Goal: Task Accomplishment & Management: Use online tool/utility

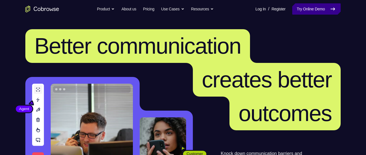
click at [292, 12] on link "Try Online Demo" at bounding box center [316, 8] width 48 height 11
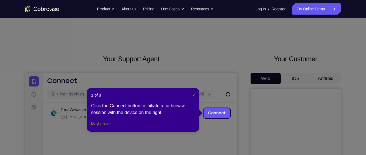
click at [110, 127] on button "Maybe later" at bounding box center [100, 124] width 19 height 7
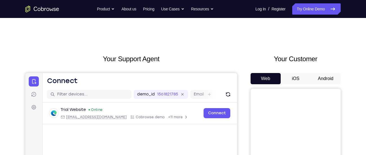
click at [325, 80] on button "Android" at bounding box center [325, 78] width 30 height 11
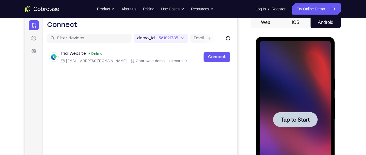
click at [305, 118] on span "Tap to Start" at bounding box center [294, 120] width 29 height 6
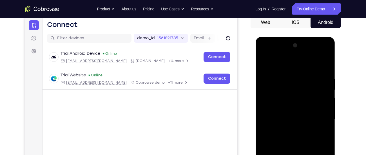
click at [349, 71] on div "Your Support Agent Your Customer Web iOS Android Next Steps We’d be happy to gi…" at bounding box center [183, 147] width 360 height 371
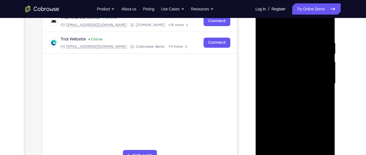
scroll to position [101, 0]
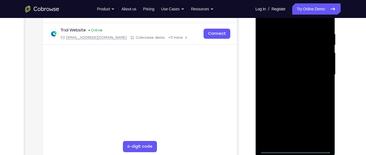
click at [297, 149] on div at bounding box center [294, 75] width 71 height 158
click at [320, 122] on div at bounding box center [294, 75] width 71 height 158
click at [285, 22] on div at bounding box center [294, 75] width 71 height 158
click at [318, 73] on div at bounding box center [294, 75] width 71 height 158
click at [288, 85] on div at bounding box center [294, 75] width 71 height 158
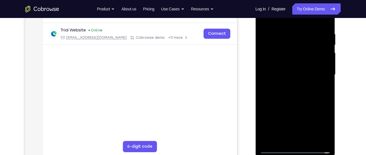
click at [285, 72] on div at bounding box center [294, 75] width 71 height 158
click at [281, 62] on div at bounding box center [294, 75] width 71 height 158
click at [283, 73] on div at bounding box center [294, 75] width 71 height 158
click at [300, 103] on div at bounding box center [294, 75] width 71 height 158
click at [321, 20] on div at bounding box center [294, 75] width 71 height 158
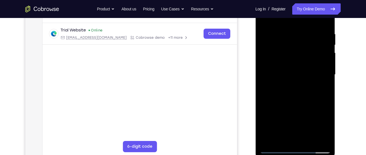
click at [310, 140] on div at bounding box center [294, 75] width 71 height 158
click at [309, 104] on div at bounding box center [294, 75] width 71 height 158
click at [297, 74] on div at bounding box center [294, 75] width 71 height 158
click at [284, 139] on div at bounding box center [294, 75] width 71 height 158
click at [325, 128] on div at bounding box center [294, 75] width 71 height 158
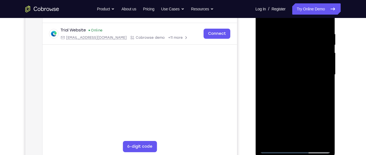
click at [325, 88] on div at bounding box center [294, 75] width 71 height 158
click at [264, 21] on div at bounding box center [294, 75] width 71 height 158
click at [283, 87] on div at bounding box center [294, 75] width 71 height 158
click at [278, 139] on div at bounding box center [294, 75] width 71 height 158
click at [321, 89] on div at bounding box center [294, 75] width 71 height 158
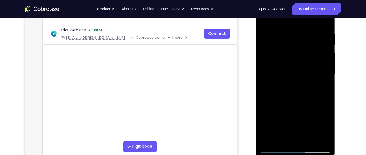
drag, startPoint x: 263, startPoint y: 19, endPoint x: 265, endPoint y: 23, distance: 4.5
click at [264, 21] on div at bounding box center [294, 75] width 71 height 158
drag, startPoint x: 290, startPoint y: 123, endPoint x: 285, endPoint y: 86, distance: 38.0
click at [285, 86] on div at bounding box center [294, 75] width 71 height 158
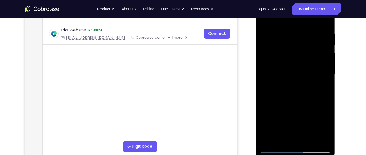
click at [280, 97] on div at bounding box center [294, 75] width 71 height 158
click at [280, 138] on div at bounding box center [294, 75] width 71 height 158
click at [321, 89] on div at bounding box center [294, 75] width 71 height 158
click at [264, 20] on div at bounding box center [294, 75] width 71 height 158
click at [280, 95] on div at bounding box center [294, 75] width 71 height 158
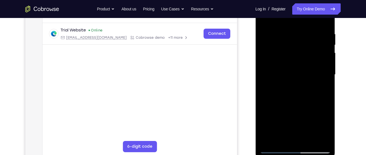
click at [280, 138] on div at bounding box center [294, 75] width 71 height 158
click at [323, 90] on div at bounding box center [294, 75] width 71 height 158
click at [264, 19] on div at bounding box center [294, 75] width 71 height 158
drag, startPoint x: 296, startPoint y: 96, endPoint x: 296, endPoint y: 67, distance: 29.3
click at [296, 67] on div at bounding box center [294, 75] width 71 height 158
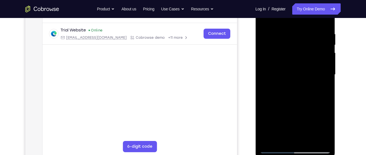
drag, startPoint x: 295, startPoint y: 127, endPoint x: 294, endPoint y: 83, distance: 43.6
click at [294, 83] on div at bounding box center [294, 75] width 71 height 158
drag, startPoint x: 299, startPoint y: 114, endPoint x: 296, endPoint y: 91, distance: 23.0
click at [296, 91] on div at bounding box center [294, 75] width 71 height 158
drag, startPoint x: 291, startPoint y: 109, endPoint x: 288, endPoint y: 78, distance: 30.5
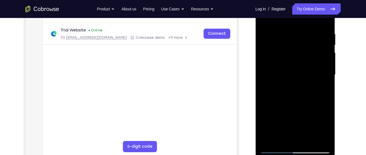
click at [288, 78] on div at bounding box center [294, 75] width 71 height 158
drag, startPoint x: 295, startPoint y: 74, endPoint x: 294, endPoint y: 123, distance: 49.2
click at [294, 123] on div at bounding box center [294, 75] width 71 height 158
drag, startPoint x: 293, startPoint y: 89, endPoint x: 291, endPoint y: 150, distance: 60.8
click at [291, 150] on div at bounding box center [294, 75] width 71 height 158
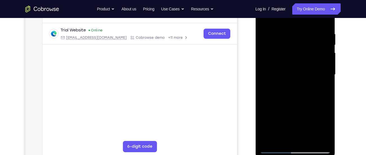
drag, startPoint x: 293, startPoint y: 82, endPoint x: 293, endPoint y: 87, distance: 4.8
click at [293, 87] on div at bounding box center [294, 75] width 71 height 158
drag, startPoint x: 291, startPoint y: 70, endPoint x: 293, endPoint y: 109, distance: 38.8
click at [293, 109] on div at bounding box center [294, 75] width 71 height 158
click at [291, 86] on div at bounding box center [294, 75] width 71 height 158
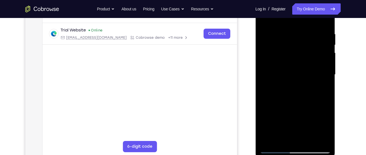
click at [284, 138] on div at bounding box center [294, 75] width 71 height 158
click at [321, 88] on div at bounding box center [294, 75] width 71 height 158
drag, startPoint x: 307, startPoint y: 57, endPoint x: 312, endPoint y: 94, distance: 37.4
click at [312, 94] on div at bounding box center [294, 75] width 71 height 158
drag, startPoint x: 312, startPoint y: 94, endPoint x: 266, endPoint y: 62, distance: 56.2
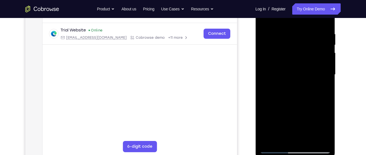
click at [266, 62] on div at bounding box center [294, 75] width 71 height 158
drag, startPoint x: 274, startPoint y: 55, endPoint x: 283, endPoint y: 89, distance: 35.7
click at [283, 89] on div at bounding box center [294, 75] width 71 height 158
drag, startPoint x: 288, startPoint y: 52, endPoint x: 289, endPoint y: 103, distance: 50.4
click at [289, 103] on div at bounding box center [294, 75] width 71 height 158
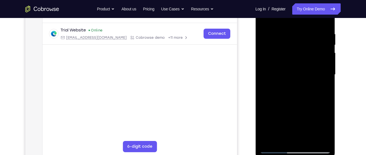
click at [265, 19] on div at bounding box center [294, 75] width 71 height 158
click at [287, 82] on div at bounding box center [294, 75] width 71 height 158
drag, startPoint x: 294, startPoint y: 63, endPoint x: 302, endPoint y: 100, distance: 38.6
click at [302, 100] on div at bounding box center [294, 75] width 71 height 158
drag, startPoint x: 304, startPoint y: 53, endPoint x: 304, endPoint y: 71, distance: 17.7
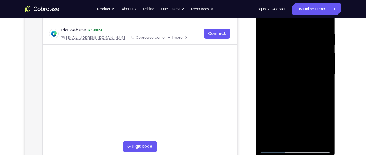
click at [304, 71] on div at bounding box center [294, 75] width 71 height 158
drag, startPoint x: 293, startPoint y: 54, endPoint x: 295, endPoint y: 109, distance: 54.6
click at [295, 109] on div at bounding box center [294, 75] width 71 height 158
drag, startPoint x: 293, startPoint y: 75, endPoint x: 296, endPoint y: 134, distance: 58.8
click at [296, 134] on div at bounding box center [294, 75] width 71 height 158
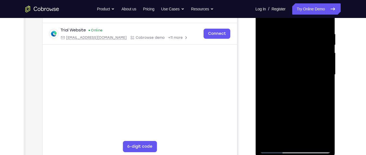
drag, startPoint x: 292, startPoint y: 62, endPoint x: 293, endPoint y: 95, distance: 33.5
click at [293, 95] on div at bounding box center [294, 75] width 71 height 158
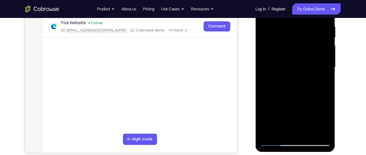
scroll to position [111, 0]
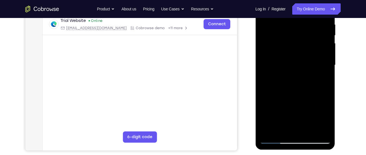
click at [274, 141] on div at bounding box center [294, 65] width 71 height 158
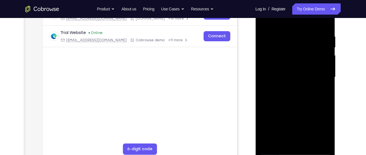
scroll to position [101, 0]
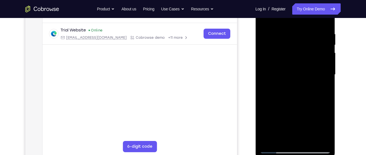
click at [264, 19] on div at bounding box center [294, 75] width 71 height 158
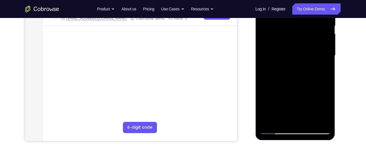
click at [307, 122] on div at bounding box center [294, 56] width 71 height 158
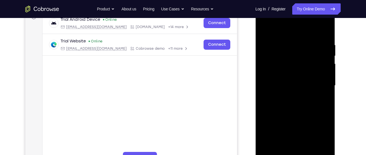
scroll to position [88, 0]
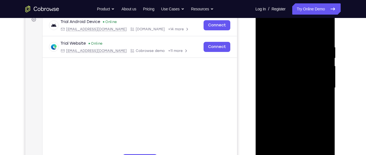
click at [267, 30] on div at bounding box center [294, 88] width 71 height 158
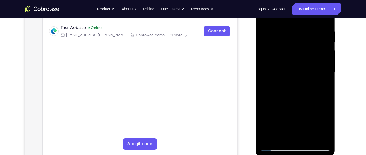
scroll to position [105, 0]
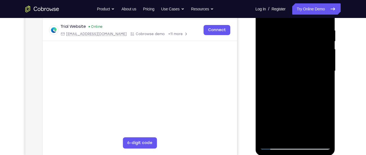
click at [307, 29] on div at bounding box center [294, 71] width 71 height 158
click at [316, 66] on div at bounding box center [294, 71] width 71 height 158
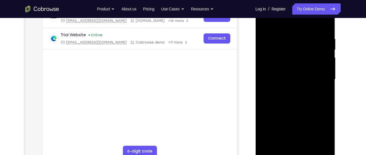
scroll to position [93, 0]
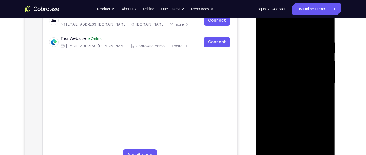
click at [325, 30] on div at bounding box center [294, 84] width 71 height 158
drag, startPoint x: 323, startPoint y: 45, endPoint x: 294, endPoint y: 40, distance: 29.4
click at [294, 40] on div at bounding box center [294, 84] width 71 height 158
drag, startPoint x: 307, startPoint y: 39, endPoint x: 276, endPoint y: 40, distance: 31.0
click at [276, 40] on div at bounding box center [294, 84] width 71 height 158
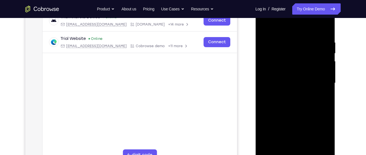
drag, startPoint x: 304, startPoint y: 38, endPoint x: 269, endPoint y: 41, distance: 35.3
click at [269, 41] on div at bounding box center [294, 84] width 71 height 158
drag, startPoint x: 315, startPoint y: 38, endPoint x: 276, endPoint y: 40, distance: 39.1
click at [276, 40] on div at bounding box center [294, 84] width 71 height 158
click at [316, 43] on div at bounding box center [294, 84] width 71 height 158
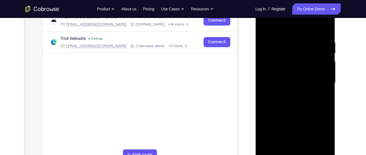
click at [324, 25] on div at bounding box center [294, 84] width 71 height 158
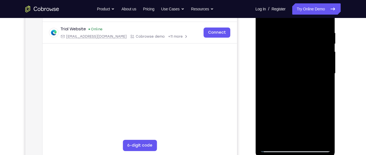
scroll to position [105, 0]
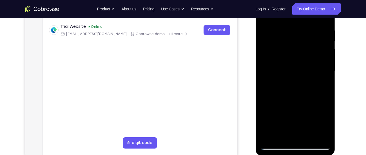
click at [308, 136] on div at bounding box center [294, 71] width 71 height 158
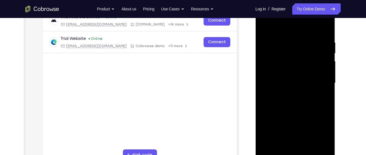
scroll to position [100, 0]
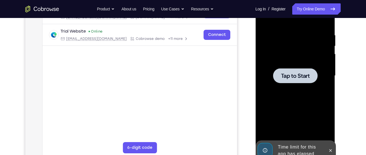
click at [300, 67] on div at bounding box center [294, 76] width 71 height 158
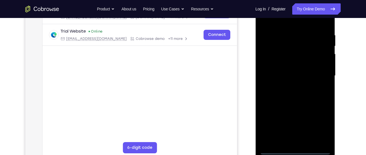
scroll to position [112, 0]
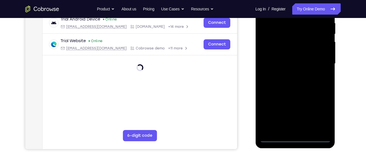
click at [295, 140] on div at bounding box center [294, 64] width 71 height 158
click at [322, 113] on div at bounding box center [294, 64] width 71 height 158
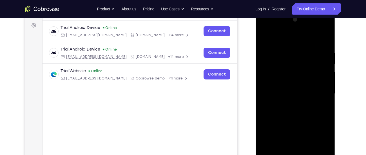
scroll to position [84, 0]
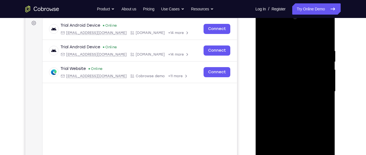
click at [273, 39] on div at bounding box center [294, 92] width 71 height 158
click at [320, 87] on div at bounding box center [294, 92] width 71 height 158
click at [302, 140] on div at bounding box center [294, 92] width 71 height 158
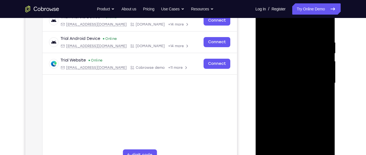
scroll to position [96, 0]
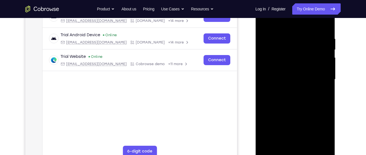
click at [291, 91] on div at bounding box center [294, 80] width 71 height 158
click at [292, 75] on div at bounding box center [294, 80] width 71 height 158
click at [289, 68] on div at bounding box center [294, 80] width 71 height 158
click at [292, 78] on div at bounding box center [294, 80] width 71 height 158
click at [298, 98] on div at bounding box center [294, 80] width 71 height 158
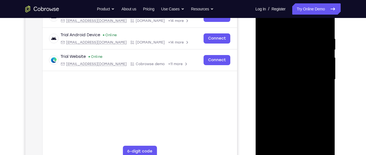
click at [303, 91] on div at bounding box center [294, 80] width 71 height 158
click at [304, 80] on div at bounding box center [294, 80] width 71 height 158
click at [298, 107] on div at bounding box center [294, 80] width 71 height 158
click at [308, 145] on div at bounding box center [294, 80] width 71 height 158
click at [301, 111] on div at bounding box center [294, 80] width 71 height 158
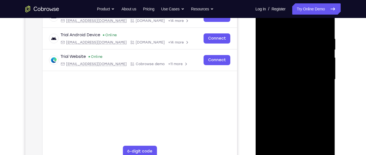
click at [320, 23] on div at bounding box center [294, 80] width 71 height 158
click at [295, 91] on div at bounding box center [294, 80] width 71 height 158
drag, startPoint x: 315, startPoint y: 62, endPoint x: 317, endPoint y: 106, distance: 44.2
click at [317, 106] on div at bounding box center [294, 80] width 71 height 158
drag, startPoint x: 297, startPoint y: 42, endPoint x: 308, endPoint y: 88, distance: 48.0
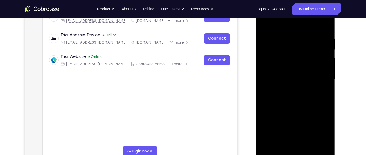
click at [308, 88] on div at bounding box center [294, 80] width 71 height 158
drag, startPoint x: 299, startPoint y: 44, endPoint x: 309, endPoint y: 94, distance: 50.5
click at [309, 94] on div at bounding box center [294, 80] width 71 height 158
drag, startPoint x: 294, startPoint y: 40, endPoint x: 303, endPoint y: 82, distance: 43.3
click at [303, 82] on div at bounding box center [294, 80] width 71 height 158
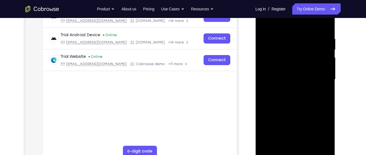
drag, startPoint x: 298, startPoint y: 56, endPoint x: 296, endPoint y: 109, distance: 52.6
click at [296, 109] on div at bounding box center [294, 80] width 71 height 158
drag, startPoint x: 291, startPoint y: 61, endPoint x: 291, endPoint y: 110, distance: 48.9
click at [291, 110] on div at bounding box center [294, 80] width 71 height 158
click at [300, 75] on div at bounding box center [294, 80] width 71 height 158
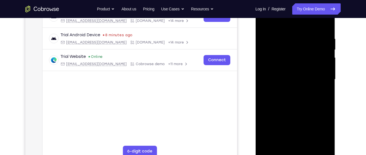
click at [365, 47] on div "Your Support Agent Your Customer Web iOS Android Next Steps We’d be happy to gi…" at bounding box center [183, 107] width 366 height 371
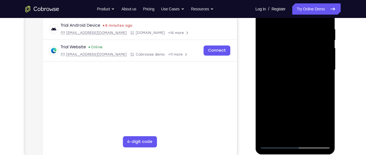
scroll to position [110, 0]
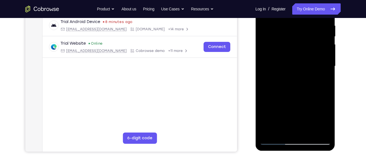
drag, startPoint x: 316, startPoint y: 83, endPoint x: 316, endPoint y: 77, distance: 5.9
click at [316, 77] on div at bounding box center [294, 67] width 71 height 158
click at [326, 72] on div at bounding box center [294, 67] width 71 height 158
click at [321, 66] on div at bounding box center [294, 67] width 71 height 158
click at [326, 78] on div at bounding box center [294, 67] width 71 height 158
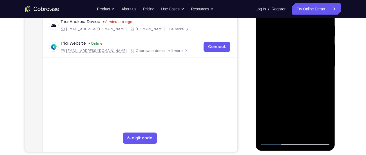
click at [311, 64] on div at bounding box center [294, 67] width 71 height 158
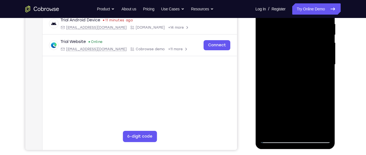
click at [304, 78] on div at bounding box center [294, 65] width 71 height 158
click at [294, 123] on div at bounding box center [294, 65] width 71 height 158
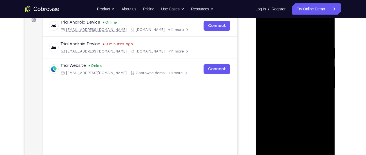
scroll to position [77, 0]
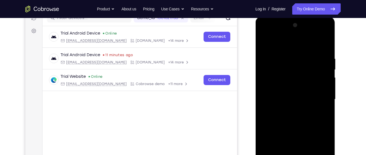
click at [266, 46] on div at bounding box center [294, 100] width 71 height 158
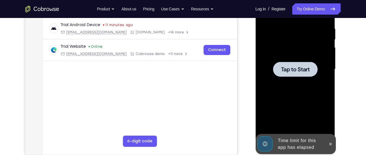
scroll to position [110, 0]
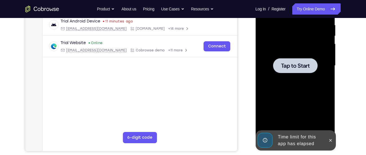
click at [315, 66] on div at bounding box center [295, 65] width 44 height 15
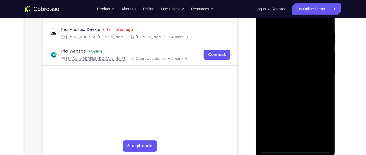
scroll to position [108, 0]
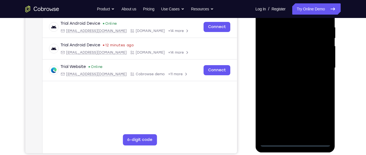
click at [294, 143] on div at bounding box center [294, 68] width 71 height 158
click at [319, 119] on div at bounding box center [294, 68] width 71 height 158
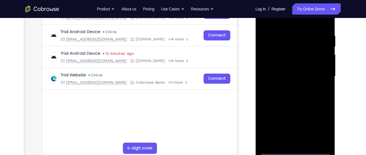
scroll to position [97, 0]
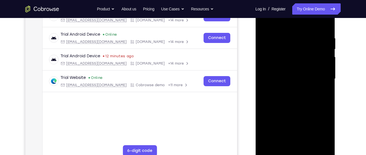
click at [294, 26] on div at bounding box center [294, 79] width 71 height 158
click at [318, 74] on div at bounding box center [294, 79] width 71 height 158
click at [289, 90] on div at bounding box center [294, 79] width 71 height 158
click at [288, 74] on div at bounding box center [294, 79] width 71 height 158
click at [287, 70] on div at bounding box center [294, 79] width 71 height 158
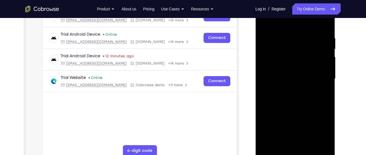
click at [286, 78] on div at bounding box center [294, 79] width 71 height 158
click at [302, 98] on div at bounding box center [294, 79] width 71 height 158
click at [296, 95] on div at bounding box center [294, 79] width 71 height 158
click at [308, 141] on div at bounding box center [294, 79] width 71 height 158
click at [307, 107] on div at bounding box center [294, 79] width 71 height 158
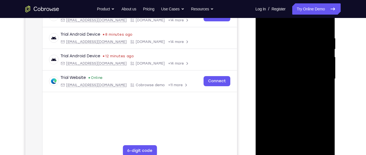
click at [291, 88] on div at bounding box center [294, 79] width 71 height 158
click at [276, 142] on div at bounding box center [294, 79] width 71 height 158
click at [323, 93] on div at bounding box center [294, 79] width 71 height 158
click at [263, 25] on div at bounding box center [294, 79] width 71 height 158
click at [283, 89] on div at bounding box center [294, 79] width 71 height 158
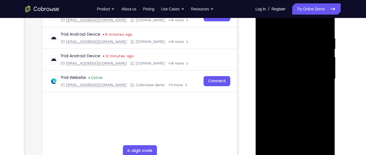
click at [280, 143] on div at bounding box center [294, 79] width 71 height 158
click at [321, 93] on div at bounding box center [294, 79] width 71 height 158
click at [265, 22] on div at bounding box center [294, 79] width 71 height 158
click at [265, 23] on div at bounding box center [294, 79] width 71 height 158
click at [288, 34] on div at bounding box center [294, 79] width 71 height 158
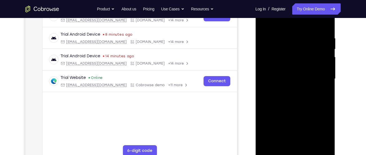
click at [323, 24] on div at bounding box center [294, 79] width 71 height 158
drag, startPoint x: 317, startPoint y: 37, endPoint x: 302, endPoint y: 42, distance: 15.8
click at [302, 42] on div at bounding box center [294, 79] width 71 height 158
drag, startPoint x: 320, startPoint y: 30, endPoint x: 293, endPoint y: 38, distance: 28.7
click at [293, 38] on div at bounding box center [294, 79] width 71 height 158
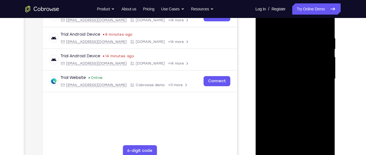
drag, startPoint x: 322, startPoint y: 33, endPoint x: 296, endPoint y: 43, distance: 28.1
click at [296, 43] on div at bounding box center [294, 79] width 71 height 158
drag, startPoint x: 322, startPoint y: 35, endPoint x: 283, endPoint y: 48, distance: 41.3
click at [283, 48] on div at bounding box center [294, 79] width 71 height 158
click at [307, 143] on div at bounding box center [294, 79] width 71 height 158
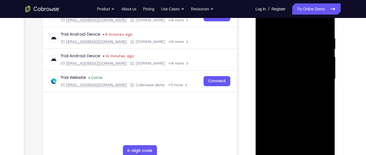
click at [308, 76] on div at bounding box center [294, 79] width 71 height 158
click at [287, 143] on div at bounding box center [294, 79] width 71 height 158
click at [321, 93] on div at bounding box center [294, 79] width 71 height 158
click at [264, 24] on div at bounding box center [294, 79] width 71 height 158
click at [266, 23] on div at bounding box center [294, 79] width 71 height 158
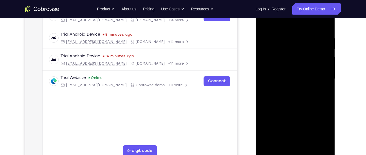
click at [269, 143] on div at bounding box center [294, 79] width 71 height 158
drag, startPoint x: 289, startPoint y: 117, endPoint x: 283, endPoint y: 78, distance: 39.3
click at [283, 78] on div at bounding box center [294, 79] width 71 height 158
drag, startPoint x: 298, startPoint y: 108, endPoint x: 280, endPoint y: 85, distance: 29.5
click at [280, 85] on div at bounding box center [294, 79] width 71 height 158
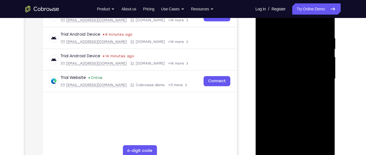
drag, startPoint x: 298, startPoint y: 101, endPoint x: 288, endPoint y: 79, distance: 23.8
click at [288, 79] on div at bounding box center [294, 79] width 71 height 158
drag, startPoint x: 301, startPoint y: 100, endPoint x: 292, endPoint y: 84, distance: 18.4
click at [292, 84] on div at bounding box center [294, 79] width 71 height 158
drag, startPoint x: 314, startPoint y: 68, endPoint x: 315, endPoint y: 86, distance: 18.6
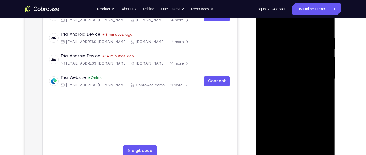
click at [315, 86] on div at bounding box center [294, 79] width 71 height 158
click at [325, 84] on div at bounding box center [294, 79] width 71 height 158
click at [326, 84] on div at bounding box center [294, 79] width 71 height 158
drag, startPoint x: 297, startPoint y: 98, endPoint x: 296, endPoint y: 101, distance: 3.4
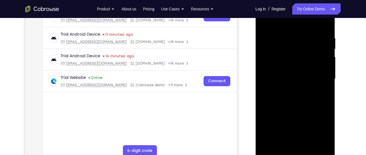
click at [296, 101] on div at bounding box center [294, 79] width 71 height 158
click at [264, 89] on div at bounding box center [294, 79] width 71 height 158
click at [264, 87] on div at bounding box center [294, 79] width 71 height 158
click at [308, 146] on div at bounding box center [294, 79] width 71 height 158
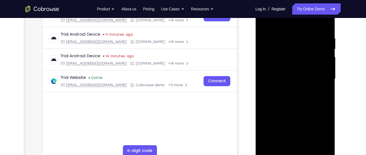
click at [293, 75] on div at bounding box center [294, 79] width 71 height 158
click at [280, 140] on div at bounding box center [294, 79] width 71 height 158
click at [321, 92] on div at bounding box center [294, 79] width 71 height 158
click at [264, 22] on div at bounding box center [294, 79] width 71 height 158
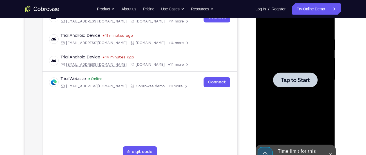
scroll to position [92, 0]
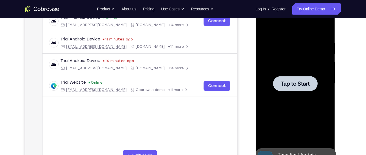
click at [269, 82] on div at bounding box center [294, 84] width 71 height 158
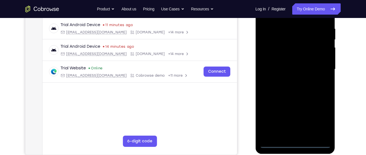
scroll to position [109, 0]
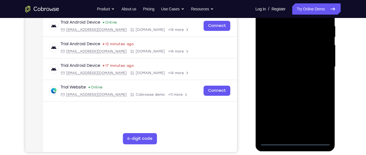
click at [294, 140] on div at bounding box center [294, 67] width 71 height 158
click at [295, 143] on div at bounding box center [294, 67] width 71 height 158
click at [319, 119] on div at bounding box center [294, 67] width 71 height 158
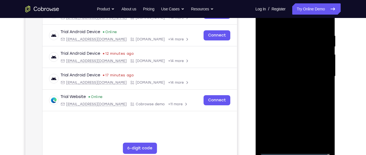
click at [294, 22] on div at bounding box center [294, 77] width 71 height 158
click at [318, 75] on div at bounding box center [294, 77] width 71 height 158
click at [301, 125] on div at bounding box center [294, 77] width 71 height 158
click at [289, 85] on div at bounding box center [294, 77] width 71 height 158
click at [279, 71] on div at bounding box center [294, 77] width 71 height 158
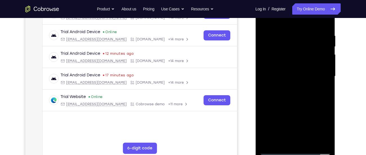
click at [285, 68] on div at bounding box center [294, 77] width 71 height 158
click at [287, 75] on div at bounding box center [294, 77] width 71 height 158
click at [306, 90] on div at bounding box center [294, 77] width 71 height 158
click at [320, 22] on div at bounding box center [294, 77] width 71 height 158
click at [309, 143] on div at bounding box center [294, 77] width 71 height 158
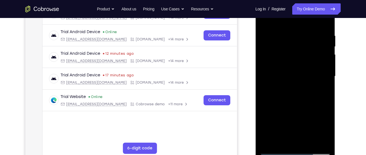
click at [305, 104] on div at bounding box center [294, 77] width 71 height 158
click at [298, 75] on div at bounding box center [294, 77] width 71 height 158
click at [279, 141] on div at bounding box center [294, 77] width 71 height 158
click at [321, 91] on div at bounding box center [294, 77] width 71 height 158
click at [265, 21] on div at bounding box center [294, 77] width 71 height 158
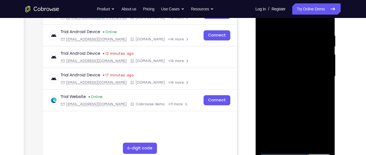
click at [266, 21] on div at bounding box center [294, 77] width 71 height 158
drag, startPoint x: 314, startPoint y: 36, endPoint x: 299, endPoint y: 37, distance: 15.5
click at [299, 37] on div at bounding box center [294, 77] width 71 height 158
drag, startPoint x: 327, startPoint y: 35, endPoint x: 309, endPoint y: 37, distance: 18.1
click at [309, 37] on div at bounding box center [294, 77] width 71 height 158
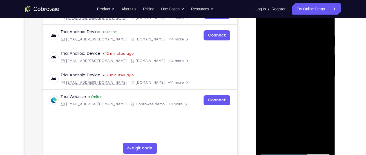
drag, startPoint x: 320, startPoint y: 36, endPoint x: 289, endPoint y: 36, distance: 30.4
click at [289, 36] on div at bounding box center [294, 77] width 71 height 158
drag, startPoint x: 316, startPoint y: 32, endPoint x: 290, endPoint y: 35, distance: 26.1
click at [290, 35] on div at bounding box center [294, 77] width 71 height 158
drag, startPoint x: 319, startPoint y: 33, endPoint x: 305, endPoint y: 30, distance: 14.3
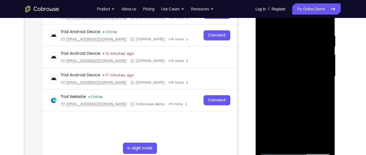
click at [305, 30] on div at bounding box center [294, 77] width 71 height 158
drag, startPoint x: 324, startPoint y: 30, endPoint x: 289, endPoint y: 38, distance: 36.3
click at [289, 38] on div at bounding box center [294, 77] width 71 height 158
drag, startPoint x: 318, startPoint y: 36, endPoint x: 283, endPoint y: 40, distance: 34.6
click at [283, 40] on div at bounding box center [294, 77] width 71 height 158
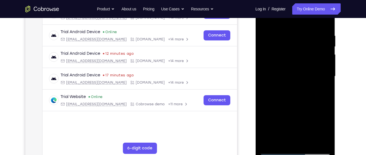
click at [310, 141] on div at bounding box center [294, 77] width 71 height 158
click at [294, 75] on div at bounding box center [294, 77] width 71 height 158
click at [284, 139] on div at bounding box center [294, 77] width 71 height 158
click at [320, 90] on div at bounding box center [294, 77] width 71 height 158
click at [263, 21] on div at bounding box center [294, 77] width 71 height 158
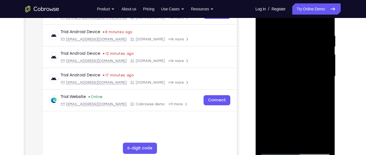
click at [285, 109] on div at bounding box center [294, 77] width 71 height 158
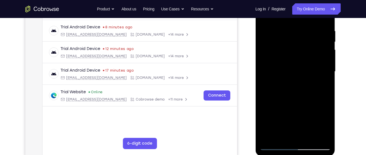
scroll to position [110, 0]
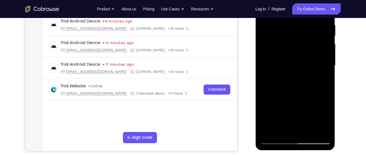
click at [275, 141] on div at bounding box center [294, 66] width 71 height 158
click at [289, 100] on div at bounding box center [294, 66] width 71 height 158
drag, startPoint x: 300, startPoint y: 60, endPoint x: 302, endPoint y: 91, distance: 31.0
click at [302, 91] on div at bounding box center [294, 66] width 71 height 158
click at [275, 140] on div at bounding box center [294, 66] width 71 height 158
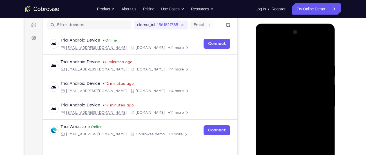
scroll to position [64, 0]
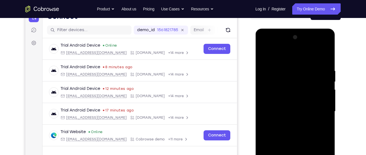
click at [266, 55] on div at bounding box center [294, 112] width 71 height 158
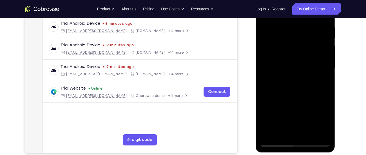
scroll to position [105, 0]
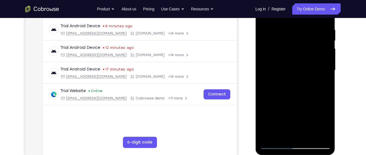
drag, startPoint x: 321, startPoint y: 31, endPoint x: 292, endPoint y: 31, distance: 29.5
click at [292, 31] on div at bounding box center [294, 71] width 71 height 158
click at [309, 26] on div at bounding box center [294, 71] width 71 height 158
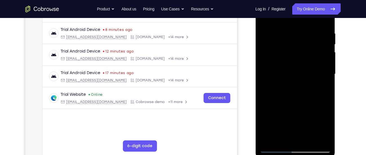
scroll to position [101, 0]
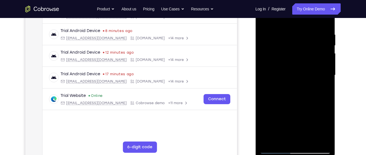
click at [322, 66] on div at bounding box center [294, 76] width 71 height 158
click at [323, 22] on div at bounding box center [294, 76] width 71 height 158
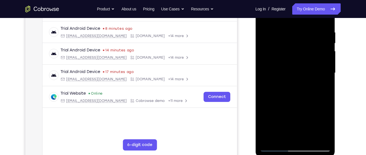
scroll to position [102, 0]
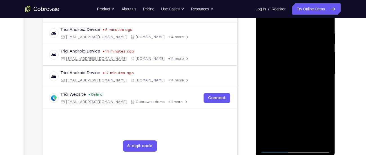
click at [282, 139] on div at bounding box center [294, 74] width 71 height 158
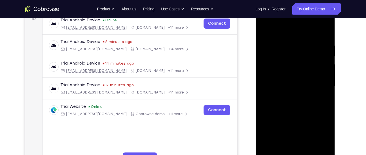
scroll to position [85, 0]
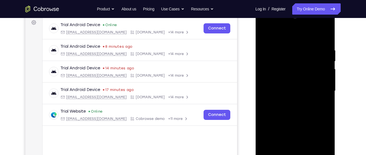
click at [318, 35] on div at bounding box center [294, 91] width 71 height 158
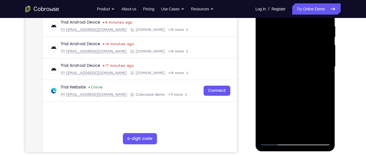
scroll to position [110, 0]
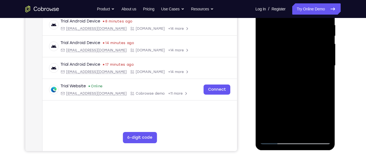
click at [275, 141] on div at bounding box center [294, 66] width 71 height 158
click at [267, 133] on div at bounding box center [294, 66] width 71 height 158
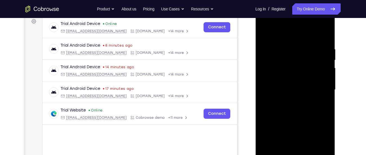
scroll to position [123, 0]
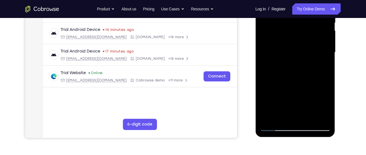
click at [309, 118] on div at bounding box center [294, 53] width 71 height 158
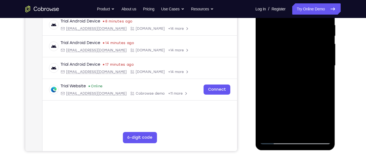
scroll to position [113, 0]
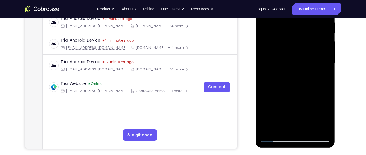
click at [275, 138] on div at bounding box center [294, 64] width 71 height 158
click at [321, 129] on div at bounding box center [294, 64] width 71 height 158
click at [286, 77] on div at bounding box center [294, 64] width 71 height 158
drag, startPoint x: 313, startPoint y: 98, endPoint x: 304, endPoint y: 69, distance: 30.1
click at [304, 69] on div at bounding box center [294, 64] width 71 height 158
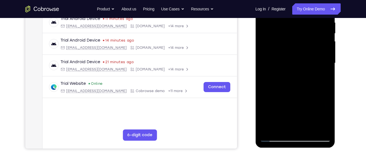
drag, startPoint x: 304, startPoint y: 90, endPoint x: 296, endPoint y: 69, distance: 22.6
click at [296, 69] on div at bounding box center [294, 64] width 71 height 158
click at [327, 78] on div at bounding box center [294, 64] width 71 height 158
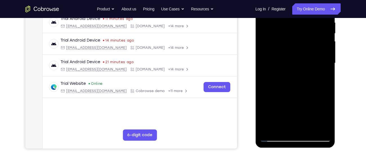
click at [326, 78] on div at bounding box center [294, 64] width 71 height 158
drag, startPoint x: 309, startPoint y: 87, endPoint x: 289, endPoint y: 28, distance: 62.1
click at [289, 28] on div at bounding box center [294, 64] width 71 height 158
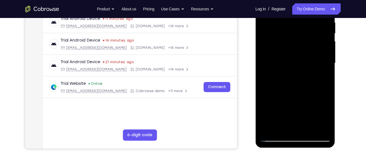
drag, startPoint x: 306, startPoint y: 71, endPoint x: 293, endPoint y: 51, distance: 23.8
click at [293, 51] on div at bounding box center [294, 64] width 71 height 158
drag, startPoint x: 311, startPoint y: 95, endPoint x: 290, endPoint y: 55, distance: 45.3
click at [290, 55] on div at bounding box center [294, 64] width 71 height 158
click at [326, 66] on div at bounding box center [294, 64] width 71 height 158
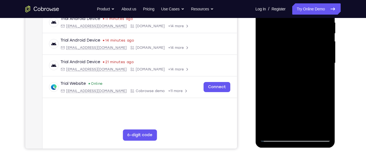
click at [326, 66] on div at bounding box center [294, 64] width 71 height 158
drag, startPoint x: 309, startPoint y: 110, endPoint x: 283, endPoint y: 62, distance: 53.7
click at [283, 62] on div at bounding box center [294, 64] width 71 height 158
drag, startPoint x: 296, startPoint y: 96, endPoint x: 278, endPoint y: 61, distance: 40.0
click at [278, 61] on div at bounding box center [294, 64] width 71 height 158
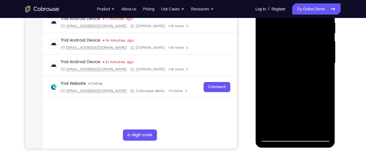
drag, startPoint x: 299, startPoint y: 93, endPoint x: 275, endPoint y: 50, distance: 49.6
click at [275, 50] on div at bounding box center [294, 64] width 71 height 158
drag, startPoint x: 306, startPoint y: 55, endPoint x: 309, endPoint y: 121, distance: 65.9
click at [309, 121] on div at bounding box center [294, 64] width 71 height 158
drag, startPoint x: 303, startPoint y: 55, endPoint x: 306, endPoint y: 110, distance: 55.2
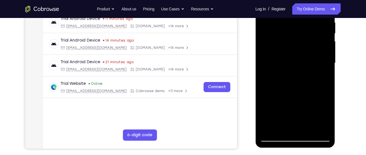
click at [306, 110] on div at bounding box center [294, 64] width 71 height 158
drag, startPoint x: 308, startPoint y: 39, endPoint x: 304, endPoint y: 86, distance: 47.7
click at [304, 86] on div at bounding box center [294, 64] width 71 height 158
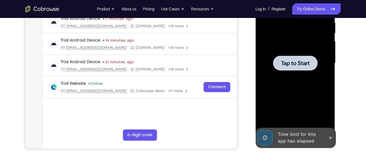
drag, startPoint x: 302, startPoint y: 40, endPoint x: 303, endPoint y: 75, distance: 34.6
click at [303, 75] on div at bounding box center [294, 64] width 71 height 158
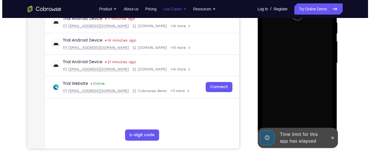
scroll to position [0, 0]
